Goal: Task Accomplishment & Management: Use online tool/utility

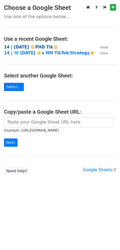
click at [18, 47] on strong "14 | [DATE] 🔆PHD Tik🔆" at bounding box center [31, 47] width 54 height 5
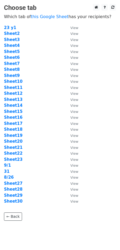
click at [16, 84] on td "Sheet10" at bounding box center [34, 81] width 61 height 6
click at [15, 81] on strong "Sheet10" at bounding box center [13, 81] width 19 height 5
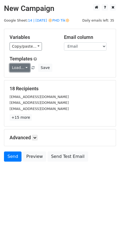
click at [24, 67] on link "Load..." at bounding box center [20, 68] width 20 height 8
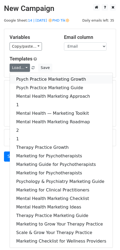
click at [34, 82] on link "Psych Practice Marketing Growth" at bounding box center [61, 79] width 103 height 9
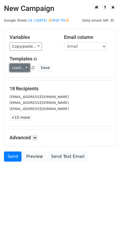
click at [25, 68] on link "Load..." at bounding box center [20, 68] width 20 height 8
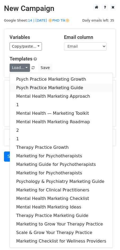
click at [30, 89] on link "Psych Practice Marketing Guide" at bounding box center [61, 88] width 103 height 9
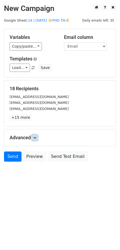
click at [36, 137] on icon at bounding box center [34, 137] width 3 height 3
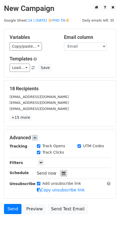
click at [62, 174] on icon at bounding box center [63, 173] width 3 height 4
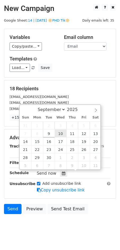
type input "2025-09-10 12:00"
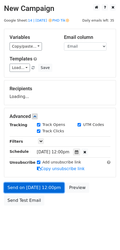
click at [45, 189] on link "Send on Sep 10 at 12:00pm" at bounding box center [34, 188] width 60 height 10
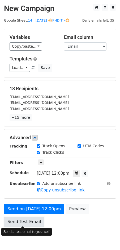
click at [26, 218] on link "Send Test Email" at bounding box center [24, 222] width 40 height 10
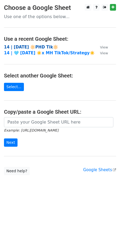
click at [20, 47] on strong "14 | [DATE] 🔆PHD Tik🔆" at bounding box center [31, 47] width 54 height 5
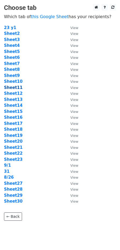
click at [12, 86] on strong "Sheet11" at bounding box center [13, 87] width 19 height 5
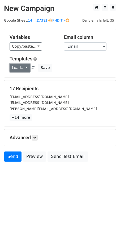
click at [19, 69] on link "Load..." at bounding box center [20, 68] width 20 height 8
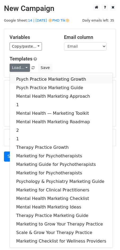
click at [31, 80] on link "Psych Practice Marketing Growth" at bounding box center [61, 79] width 103 height 9
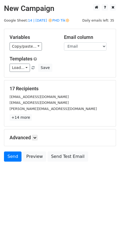
click at [35, 133] on div "Advanced Tracking Track Opens UTM Codes Track Clicks Filters Only include sprea…" at bounding box center [60, 137] width 112 height 16
click at [35, 135] on link at bounding box center [35, 138] width 6 height 6
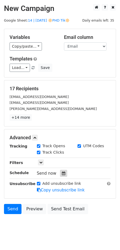
click at [62, 172] on icon at bounding box center [63, 173] width 3 height 4
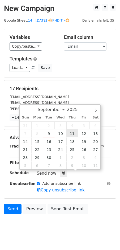
type input "2025-09-11 12:00"
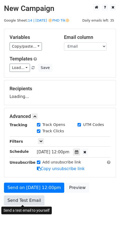
click at [30, 200] on link "Send Test Email" at bounding box center [24, 200] width 40 height 10
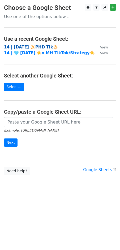
click at [18, 45] on strong "14 | [DATE] 🔆PHD Tik🔆" at bounding box center [31, 47] width 54 height 5
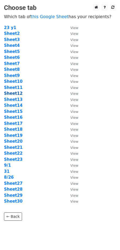
click at [12, 93] on strong "Sheet12" at bounding box center [13, 93] width 19 height 5
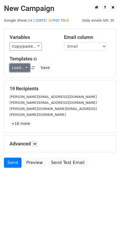
click at [22, 67] on link "Load..." at bounding box center [20, 68] width 20 height 8
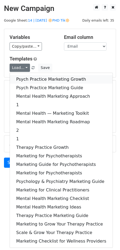
click at [36, 80] on link "Psych Practice Marketing Growth" at bounding box center [61, 79] width 103 height 9
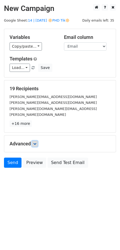
click at [36, 142] on icon at bounding box center [34, 143] width 3 height 3
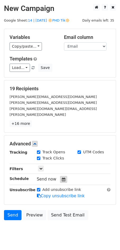
click at [62, 177] on icon at bounding box center [63, 179] width 3 height 4
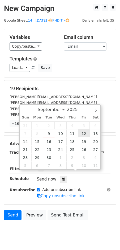
type input "2025-09-12 12:00"
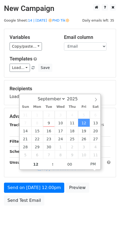
click at [33, 194] on div "Send on Sep 12 at 12:00pm Preview Send Test Email" at bounding box center [60, 196] width 120 height 26
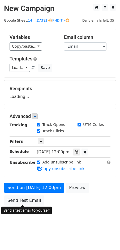
click at [32, 201] on form "Variables Copy/paste... {{Name}} {{Email}} Email column Name Email Templates Lo…" at bounding box center [60, 118] width 112 height 179
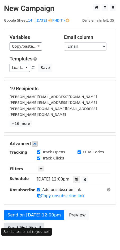
click at [32, 223] on link "Send Test Email" at bounding box center [24, 228] width 40 height 10
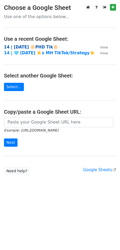
click at [30, 47] on strong "14 | [DATE] 🔆PHD Tik🔆" at bounding box center [31, 47] width 54 height 5
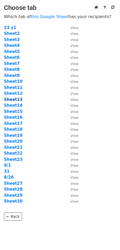
click at [19, 100] on strong "Sheet13" at bounding box center [13, 99] width 19 height 5
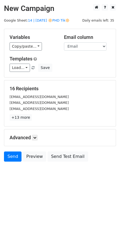
click at [20, 72] on div "Variables Copy/paste... {{Name}} {{Email}} Email column Name Email Templates Lo…" at bounding box center [60, 53] width 112 height 48
click at [22, 68] on link "Load..." at bounding box center [20, 68] width 20 height 8
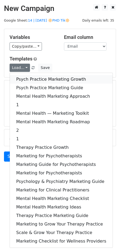
click at [31, 81] on link "Psych Practice Marketing Growth" at bounding box center [61, 79] width 103 height 9
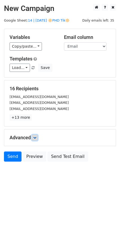
click at [36, 136] on icon at bounding box center [34, 137] width 3 height 3
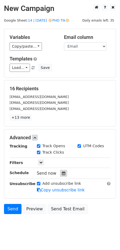
click at [64, 173] on div at bounding box center [63, 173] width 7 height 7
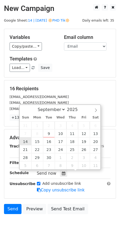
type input "2025-09-14 12:00"
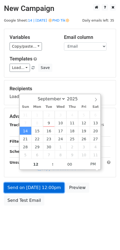
click at [24, 187] on link "Send on Sep 14 at 12:00pm" at bounding box center [34, 188] width 60 height 10
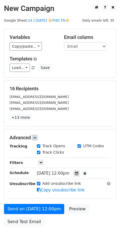
click at [18, 215] on div "Send on Sep 14 at 12:00pm Preview Send Test Email" at bounding box center [60, 217] width 120 height 26
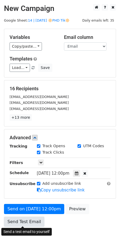
click at [17, 221] on link "Send Test Email" at bounding box center [24, 222] width 40 height 10
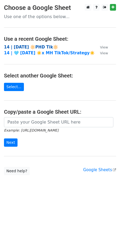
click at [44, 47] on strong "14 | [DATE] 🔆PHD Tik🔆" at bounding box center [31, 47] width 54 height 5
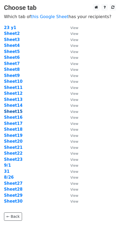
click at [18, 113] on strong "Sheet15" at bounding box center [13, 111] width 19 height 5
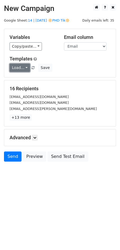
click at [18, 69] on link "Load..." at bounding box center [20, 68] width 20 height 8
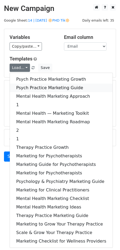
click at [22, 89] on link "Psych Practice Marketing Guide" at bounding box center [61, 88] width 103 height 9
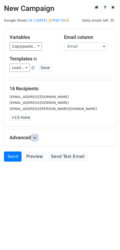
click at [34, 138] on icon at bounding box center [34, 137] width 3 height 3
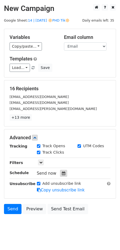
click at [62, 173] on icon at bounding box center [63, 173] width 3 height 4
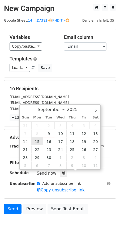
type input "2025-09-15 12:00"
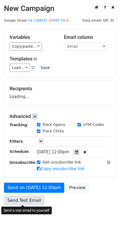
click at [28, 202] on link "Send Test Email" at bounding box center [24, 200] width 40 height 10
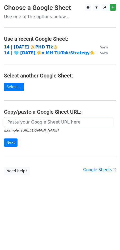
click at [37, 46] on strong "14 | [DATE] 🔆PHD Tik🔆" at bounding box center [31, 47] width 54 height 5
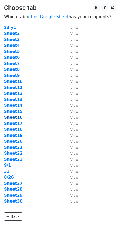
click at [15, 117] on strong "Sheet16" at bounding box center [13, 117] width 19 height 5
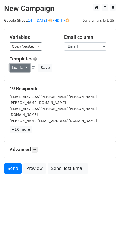
click at [20, 67] on link "Load..." at bounding box center [20, 68] width 20 height 8
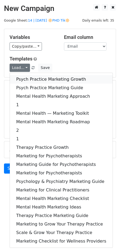
click at [22, 78] on link "Psych Practice Marketing Growth" at bounding box center [61, 79] width 103 height 9
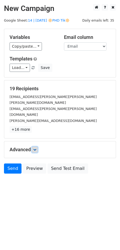
click at [35, 147] on link at bounding box center [35, 150] width 6 height 6
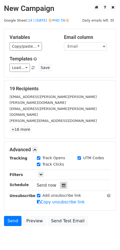
click at [62, 183] on icon at bounding box center [63, 185] width 3 height 4
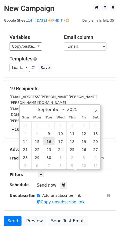
type input "[DATE] 12:00"
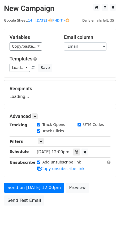
click at [28, 194] on div "Send on Sep 16 at 12:00pm Preview Send Test Email" at bounding box center [60, 196] width 120 height 26
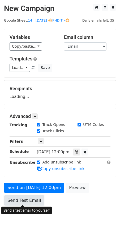
click at [24, 202] on form "Variables Copy/paste... {{Name}} {{Email}} Email column Name Email Templates Lo…" at bounding box center [60, 118] width 112 height 179
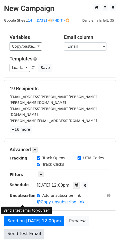
click at [12, 229] on link "Send Test Email" at bounding box center [24, 234] width 40 height 10
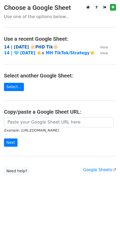
click at [30, 45] on strong "14 | [DATE] 🔆PHD Tik🔆" at bounding box center [31, 47] width 54 height 5
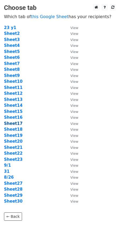
click at [14, 124] on strong "Sheet17" at bounding box center [13, 123] width 19 height 5
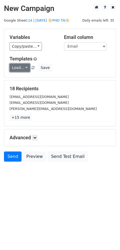
click at [21, 68] on link "Load..." at bounding box center [20, 68] width 20 height 8
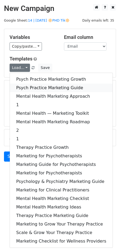
click at [23, 87] on link "Psych Practice Marketing Guide" at bounding box center [61, 88] width 103 height 9
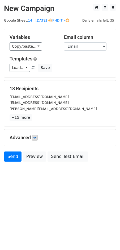
click at [36, 140] on div "Advanced Tracking Track Opens UTM Codes Track Clicks Filters Only include sprea…" at bounding box center [60, 137] width 112 height 16
click at [35, 137] on icon at bounding box center [34, 137] width 3 height 3
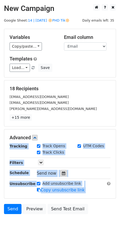
click at [63, 171] on icon at bounding box center [63, 173] width 3 height 4
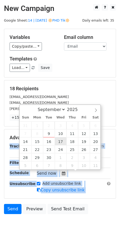
type input "2025-09-17 12:00"
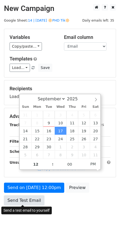
click at [27, 199] on link "Send Test Email" at bounding box center [24, 200] width 40 height 10
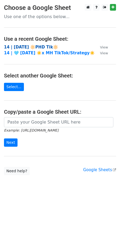
click at [31, 46] on strong "14 | [DATE] 🔆PHD Tik🔆" at bounding box center [31, 47] width 54 height 5
